Goal: Information Seeking & Learning: Check status

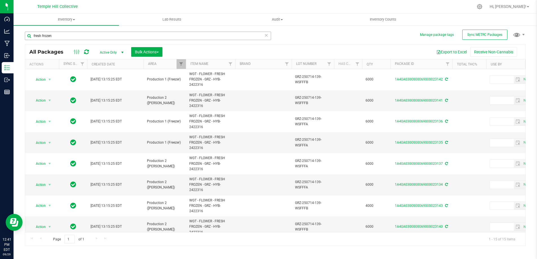
scroll to position [152, 0]
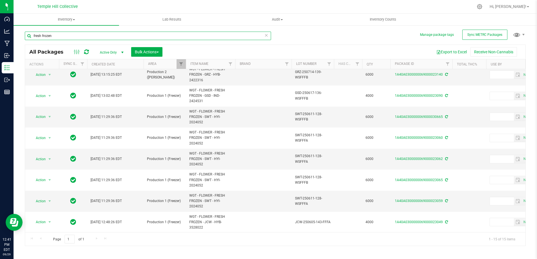
click at [94, 38] on input "fresh frozen" at bounding box center [148, 36] width 246 height 8
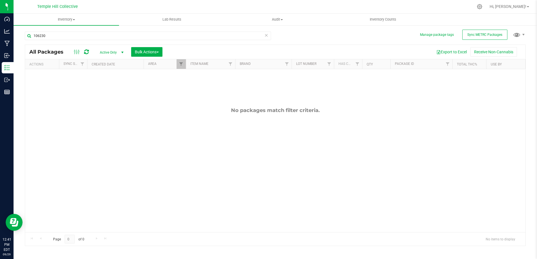
click at [188, 67] on th "Item Name" at bounding box center [210, 64] width 49 height 10
click at [181, 65] on div at bounding box center [275, 145] width 501 height 201
click at [181, 65] on span "Filter" at bounding box center [181, 64] width 5 height 5
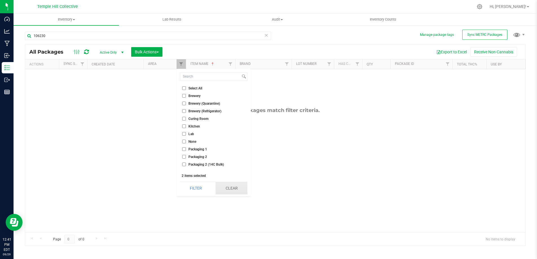
click at [231, 191] on button "Clear" at bounding box center [232, 188] width 32 height 12
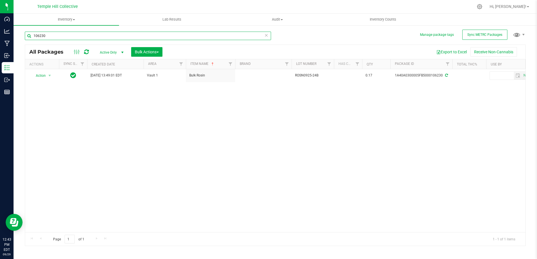
click at [75, 38] on input "106230" at bounding box center [148, 36] width 246 height 8
type input "106227"
